Goal: Task Accomplishment & Management: Manage account settings

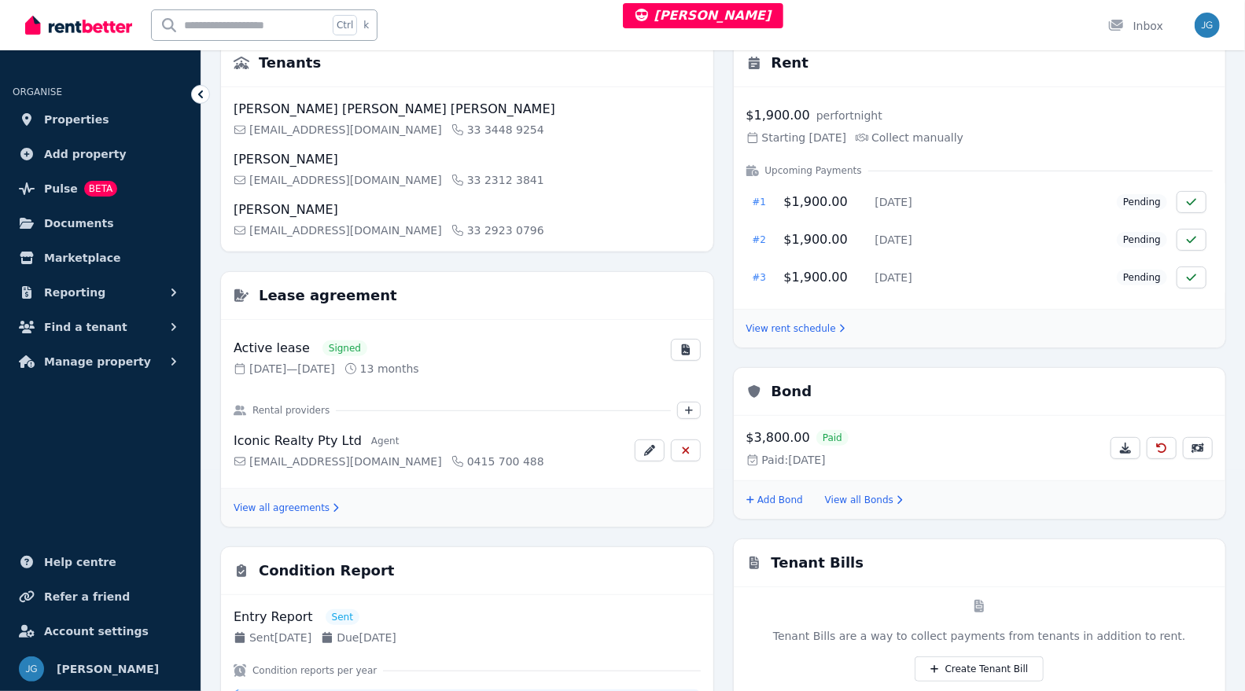
scroll to position [224, 0]
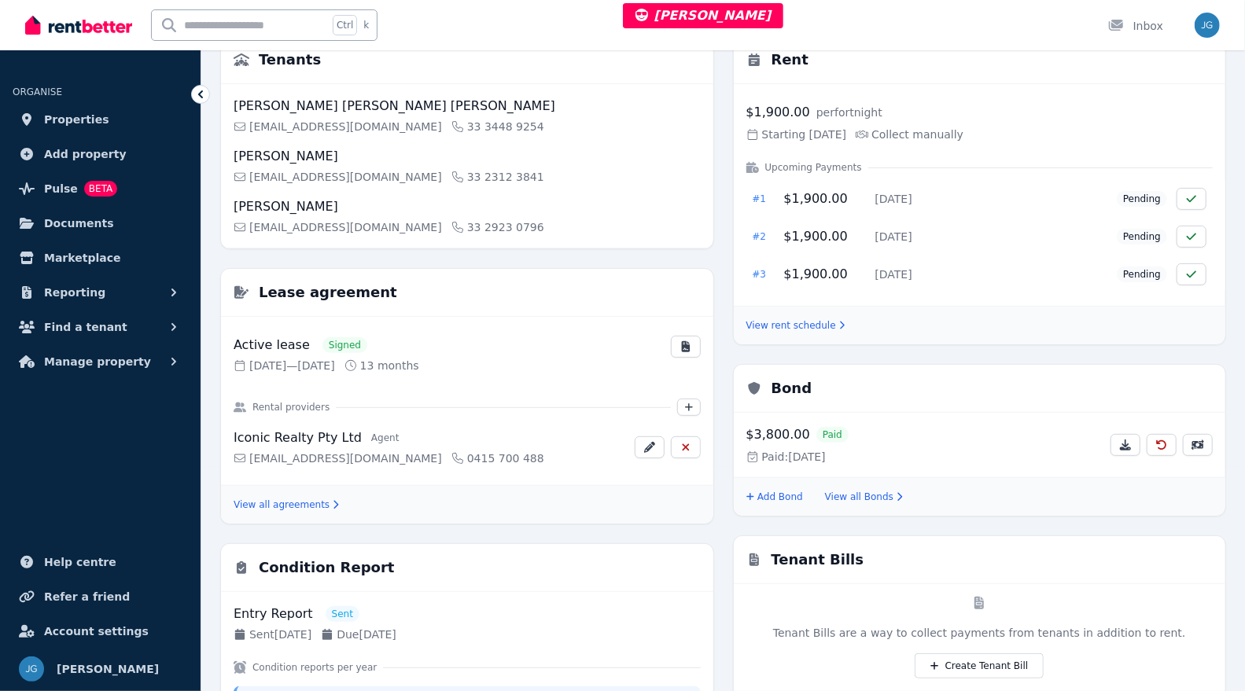
click at [287, 498] on link "View all agreements" at bounding box center [286, 504] width 105 height 13
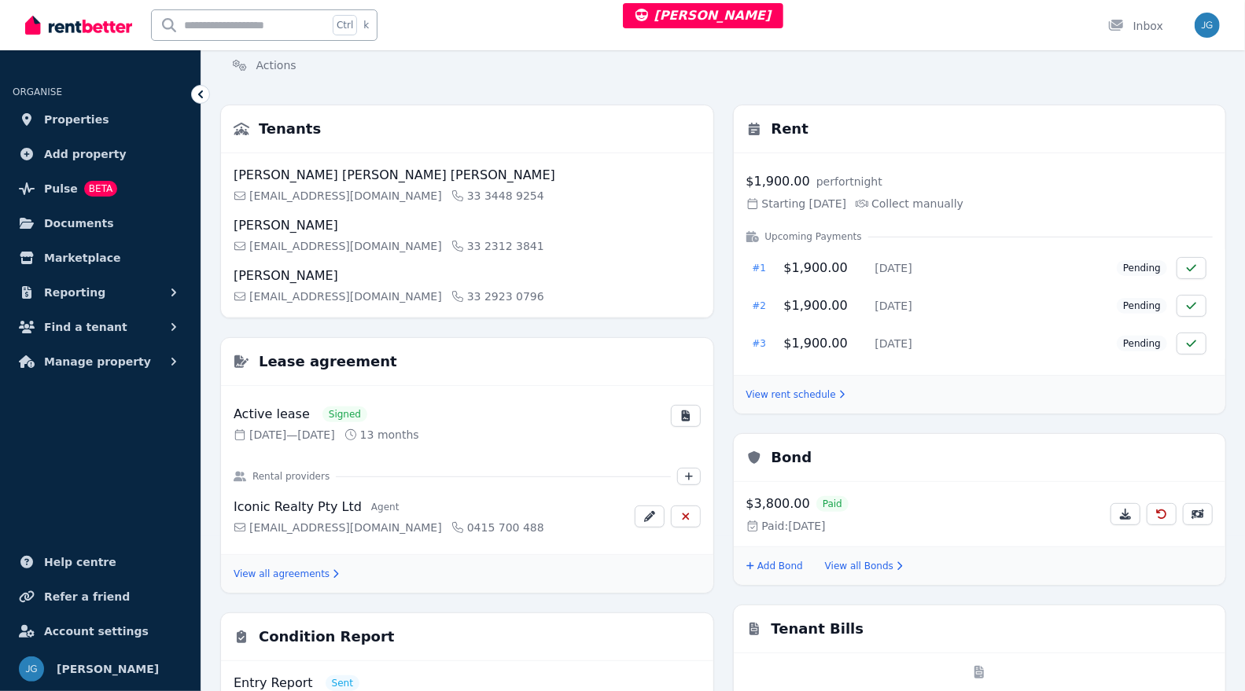
scroll to position [154, 0]
click at [762, 389] on link "View rent schedule" at bounding box center [795, 395] width 99 height 13
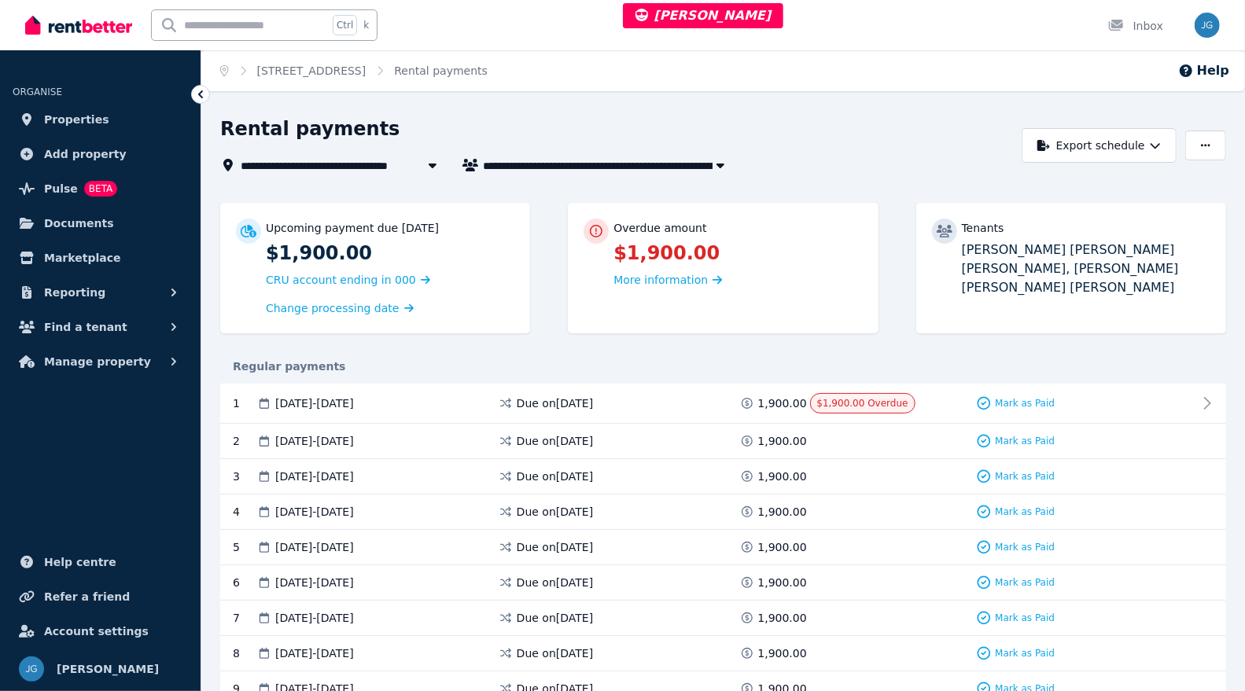
click at [1023, 404] on span "Mark as Paid" at bounding box center [1025, 403] width 60 height 13
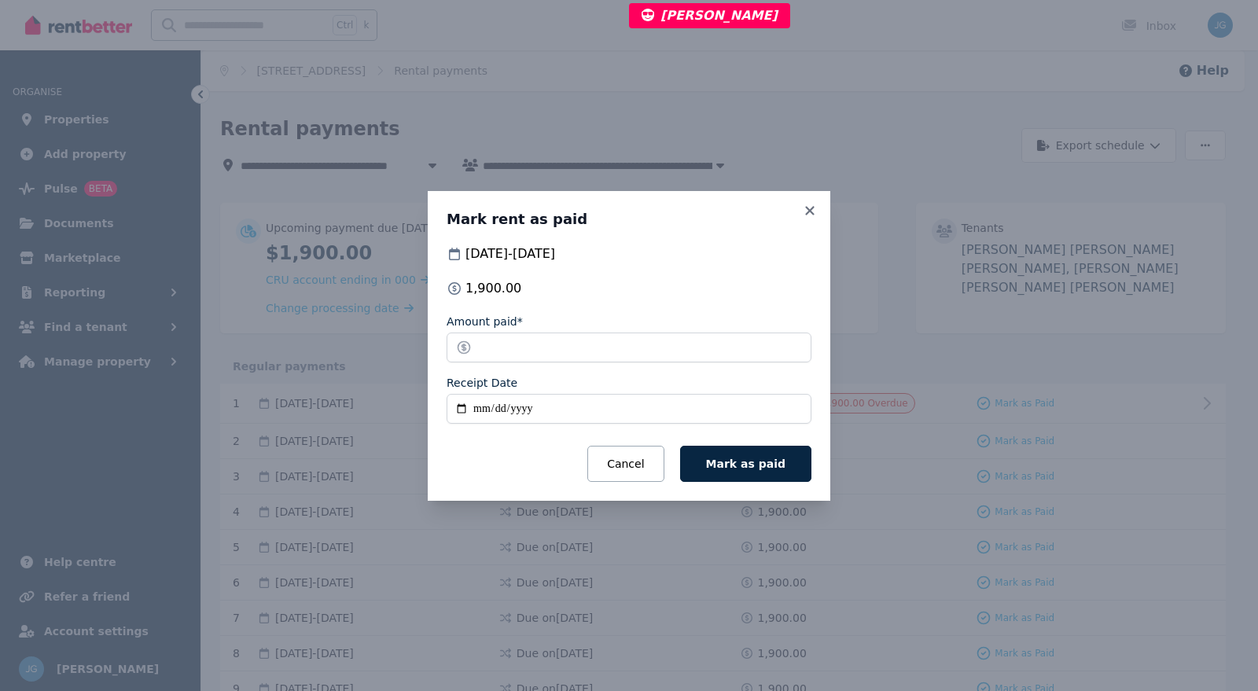
click at [803, 210] on icon at bounding box center [810, 211] width 16 height 14
